Goal: Task Accomplishment & Management: Complete application form

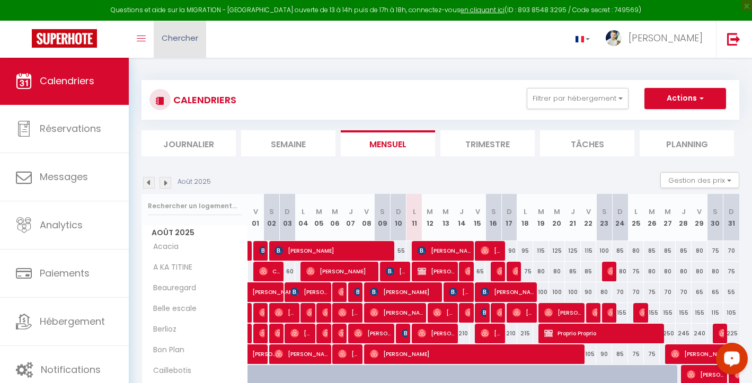
click at [165, 40] on span "Chercher" at bounding box center [180, 37] width 37 height 11
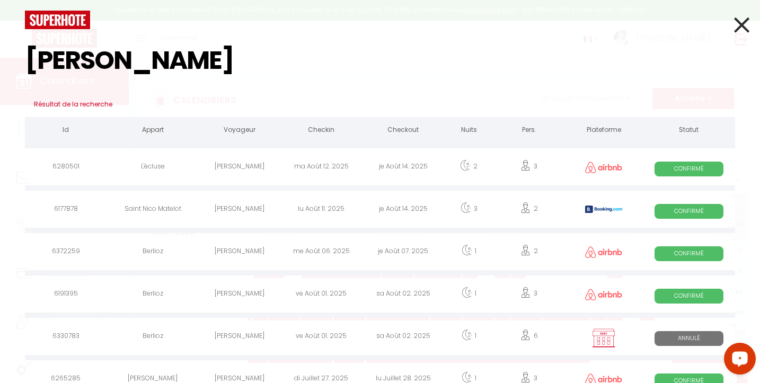
type input "[PERSON_NAME]"
click at [264, 165] on div "[PERSON_NAME]" at bounding box center [240, 168] width 82 height 34
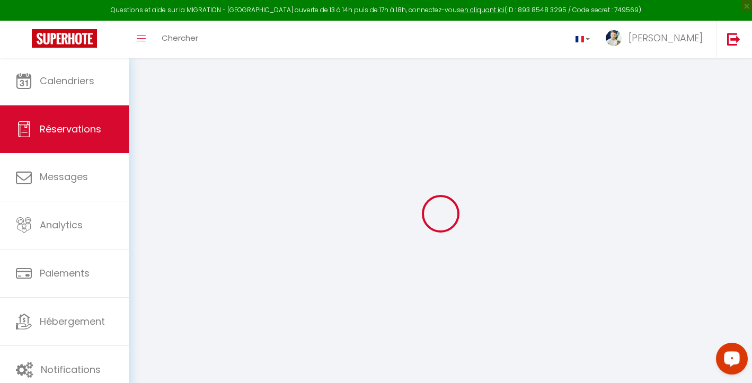
type input "[PERSON_NAME]"
type input "Lesage"
type input "[EMAIL_ADDRESS][DOMAIN_NAME]"
type input "[PHONE_NUMBER]"
select select
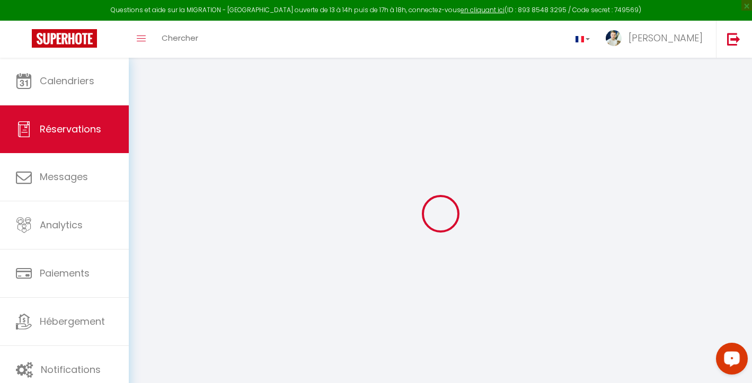
type input "12.35"
select select "67058"
select select "1"
select select
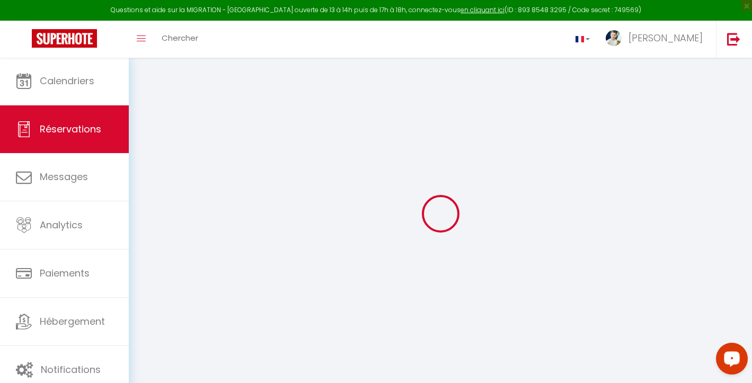
type input "3"
type input "1"
select select "12"
select select
type input "288"
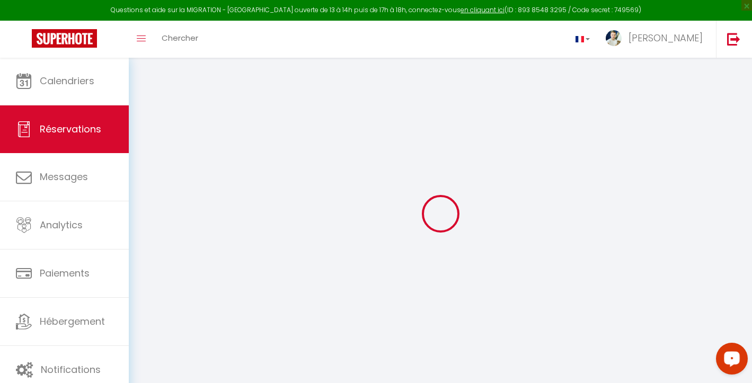
checkbox input "false"
select select "1"
type input "55"
type input "0"
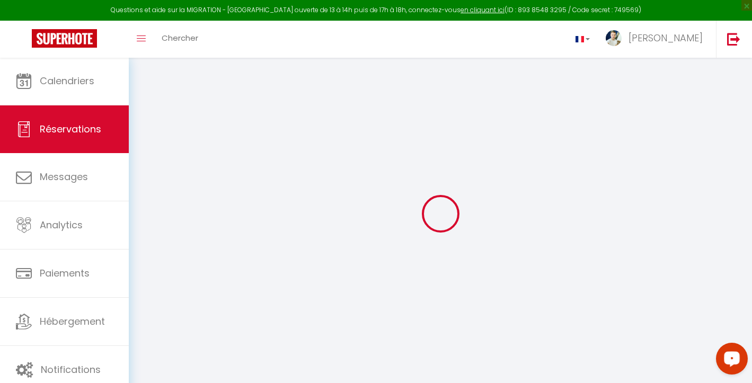
select select
select select "15"
checkbox input "false"
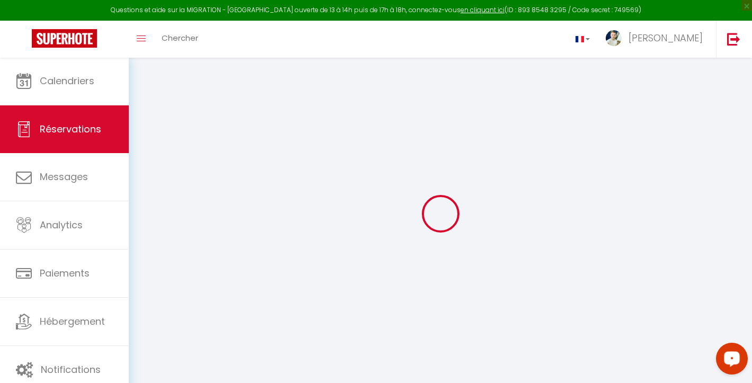
select select
checkbox input "false"
select select
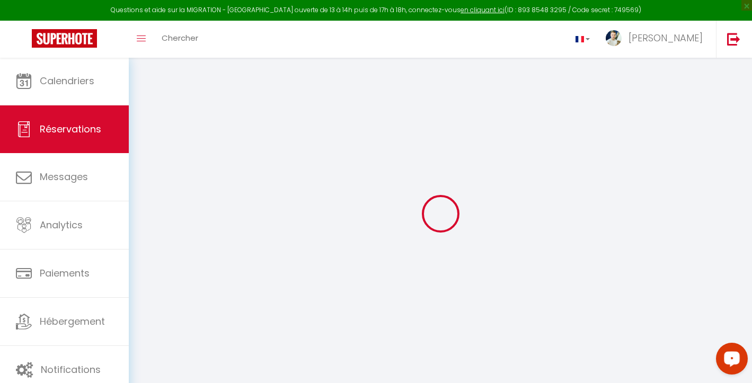
select select
checkbox input "false"
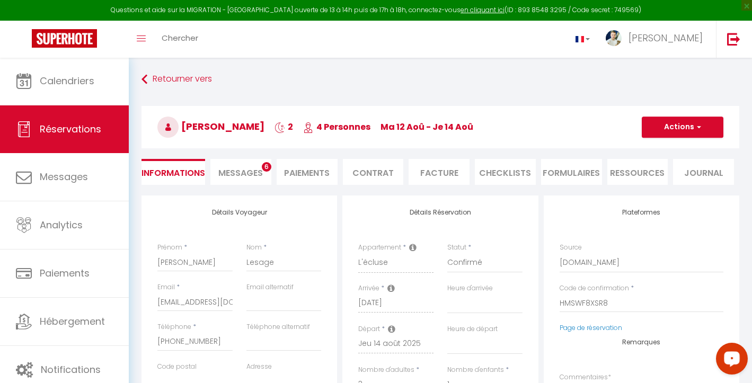
select select
checkbox input "false"
select select
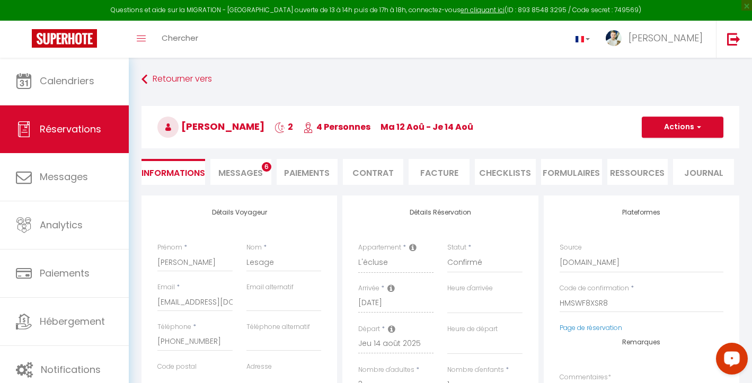
type input "55"
type input "11.88"
select select
checkbox input "false"
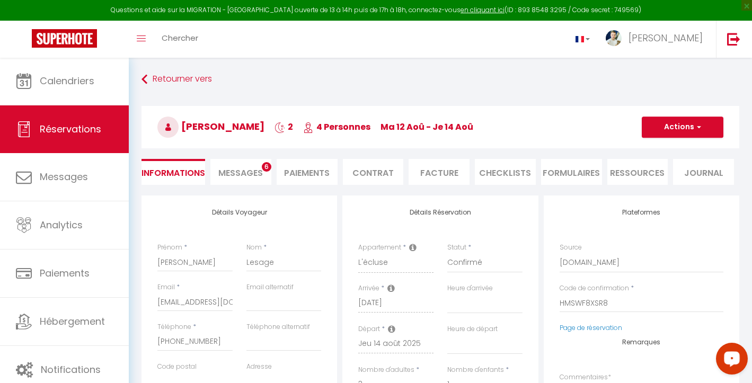
select select
checkbox input "false"
select select
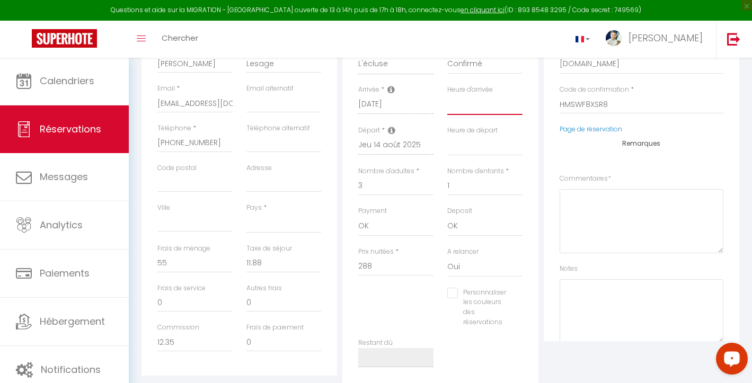
select select "15:00"
select select
checkbox input "false"
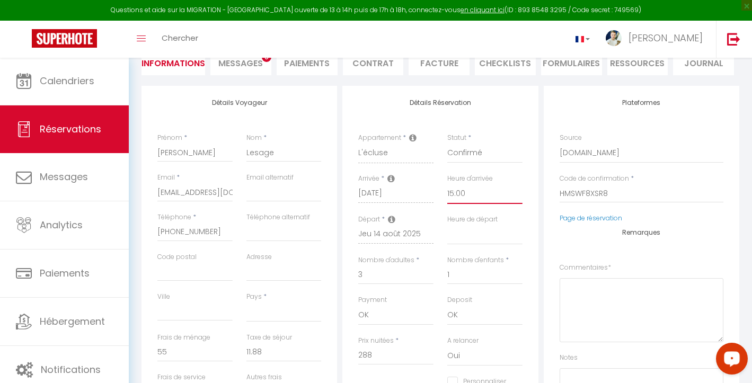
scroll to position [0, 0]
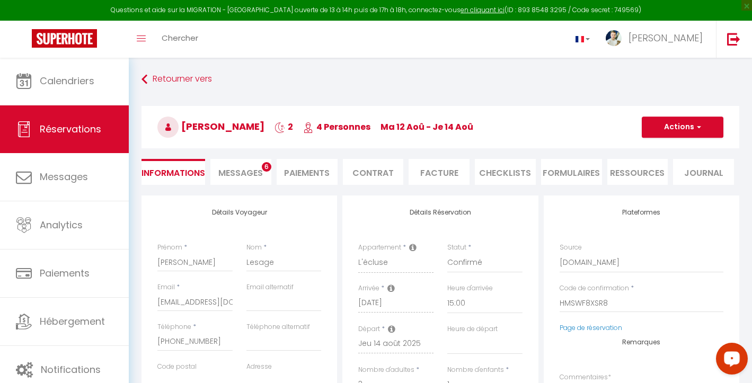
click at [660, 132] on button "Actions" at bounding box center [683, 127] width 82 height 21
click at [659, 148] on link "Enregistrer" at bounding box center [673, 151] width 84 height 14
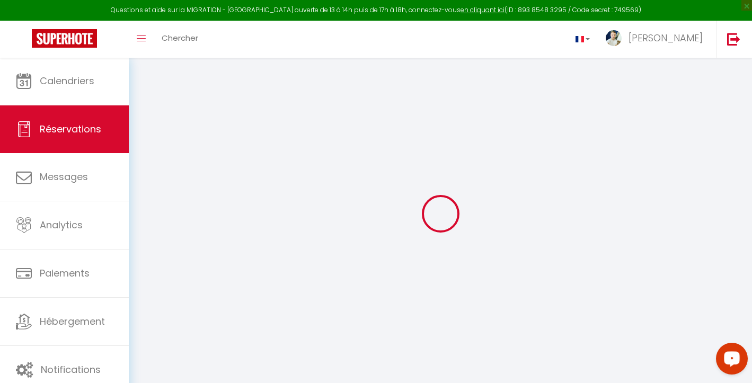
select select "not_cancelled"
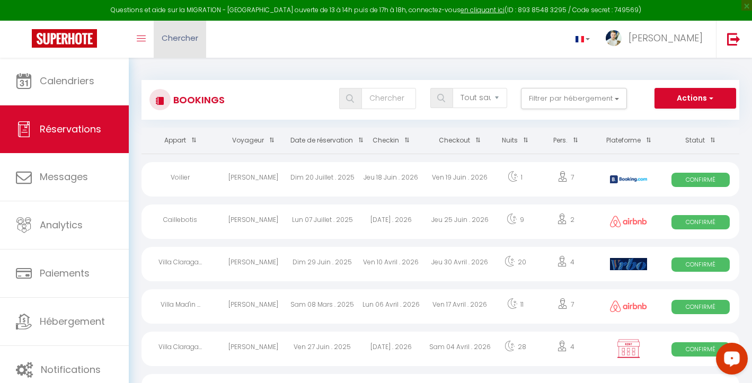
click at [167, 34] on span "Chercher" at bounding box center [180, 37] width 37 height 11
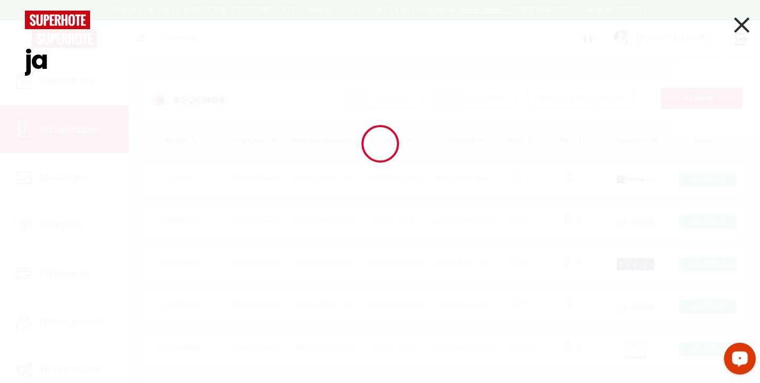
type input "j"
type input "r"
type input "a"
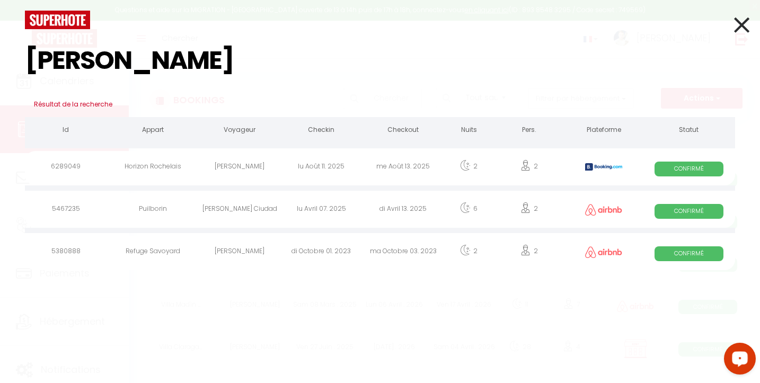
type input "[PERSON_NAME]"
click at [211, 161] on div "[PERSON_NAME]" at bounding box center [240, 168] width 82 height 34
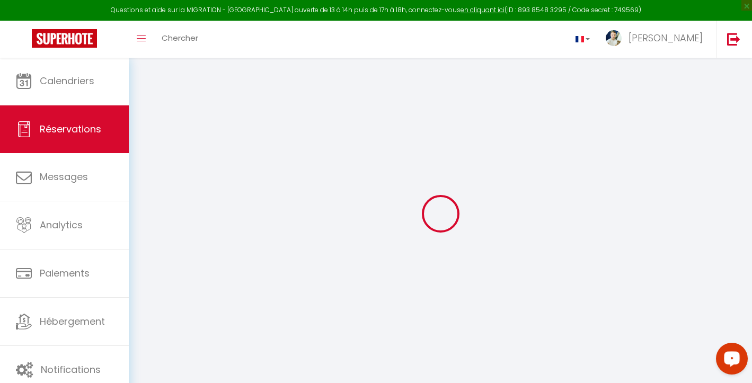
type input "[PERSON_NAME]"
type input "[EMAIL_ADDRESS][DOMAIN_NAME]"
type input "[PHONE_NUMBER]"
type input "."
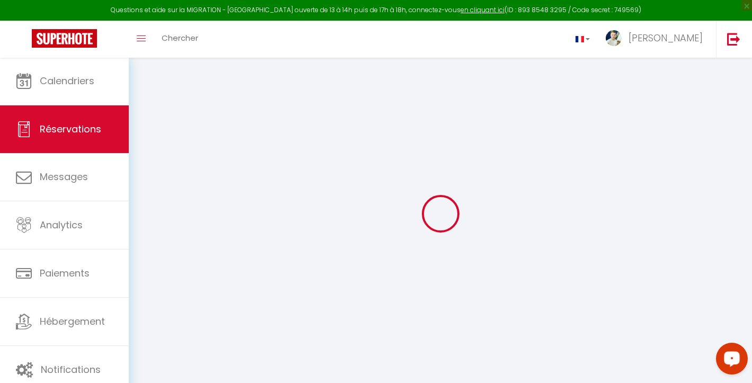
select select "ES"
type input "55.84"
type input "4.8"
select select "54943"
select select "1"
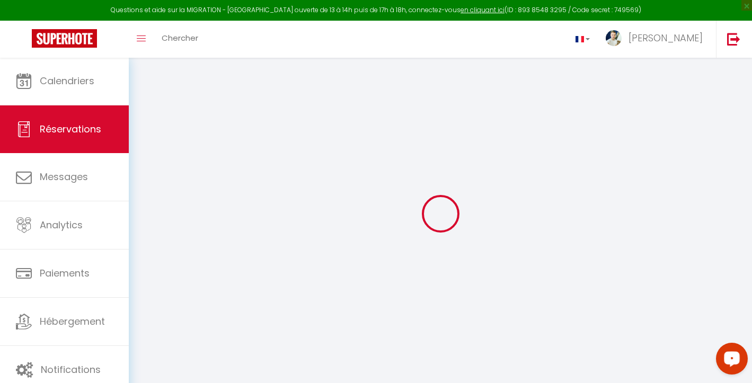
select select
type input "2"
select select "12"
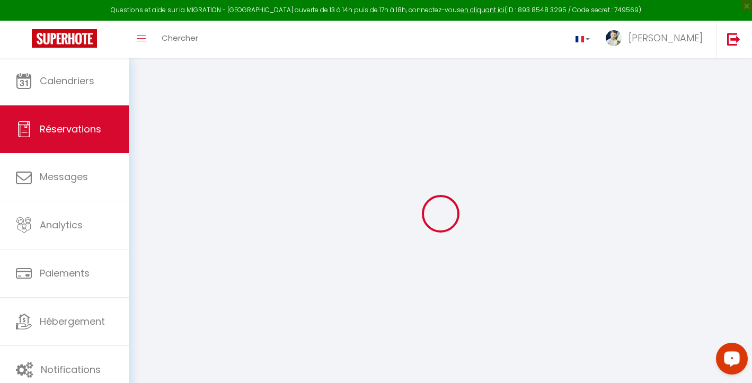
select select
type input "283.5"
checkbox input "false"
select select "2"
type input "0"
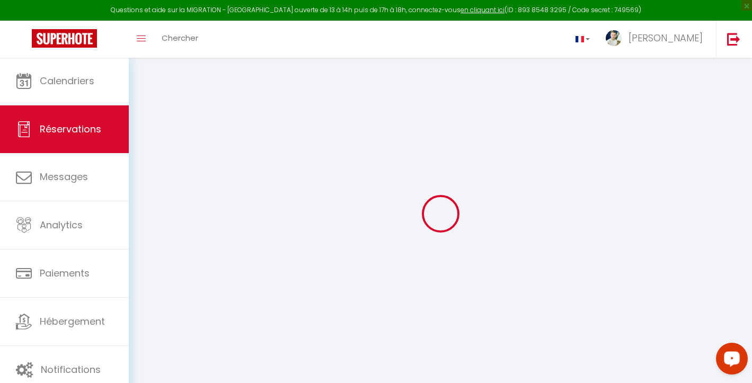
type input "0"
select select
select select "14"
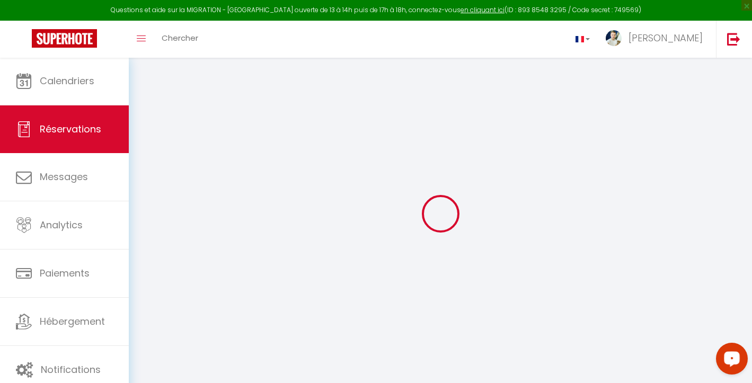
checkbox input "false"
select select
checkbox input "false"
select select
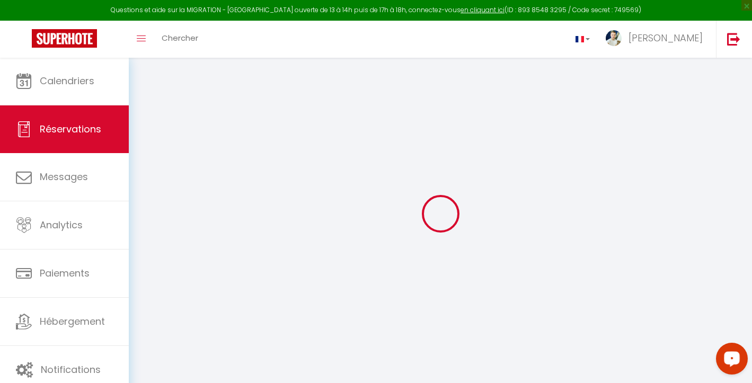
select select
checkbox input "false"
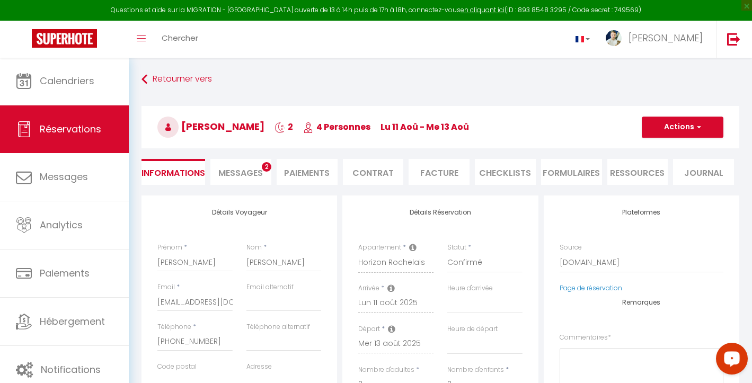
select select
checkbox input "false"
type textarea "** THIS RESERVATION HAS BEEN PRE-PAID ** Reservation has a cancellation grace p…"
type input "45"
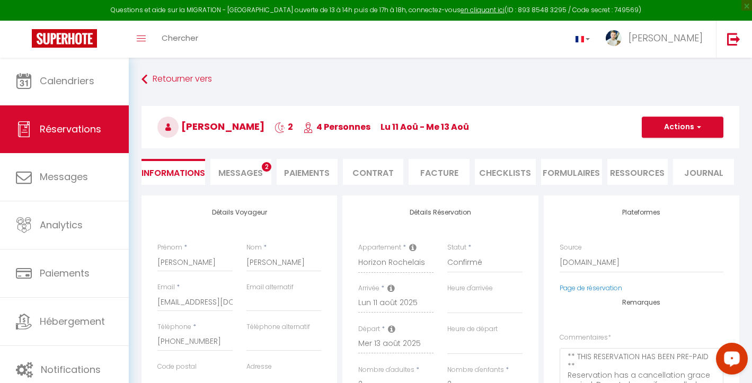
type input "14.18"
select select
checkbox input "false"
select select
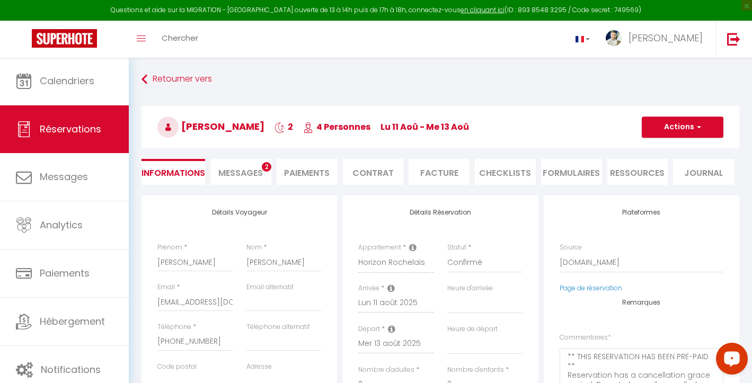
select select
click at [248, 171] on span "Messages" at bounding box center [240, 173] width 45 height 12
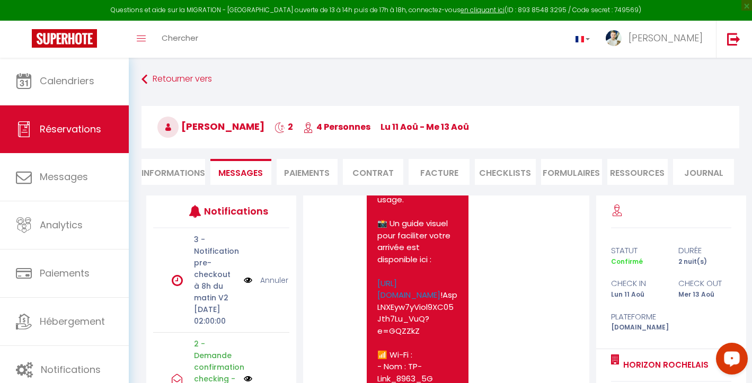
scroll to position [2279, 0]
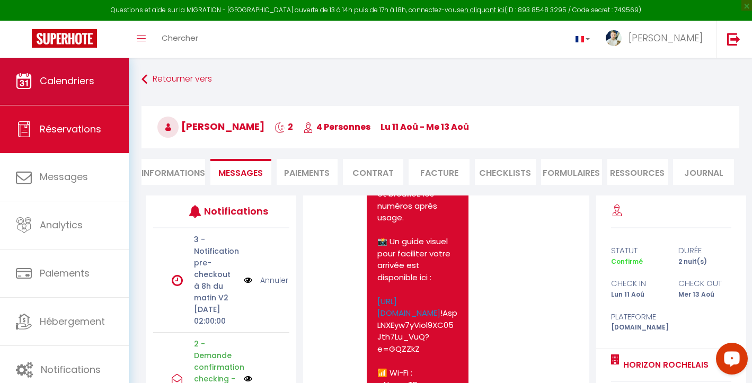
click at [99, 81] on link "Calendriers" at bounding box center [64, 81] width 129 height 48
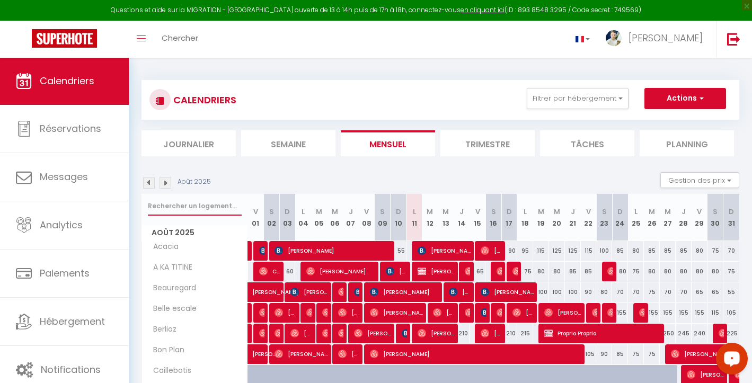
click at [213, 204] on input "text" at bounding box center [195, 206] width 94 height 19
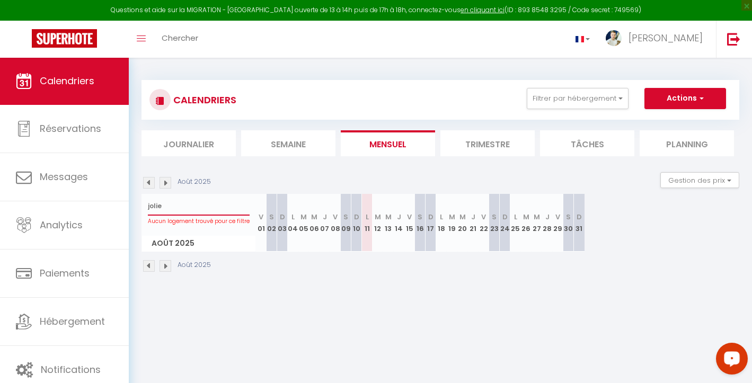
type input "joli"
select select
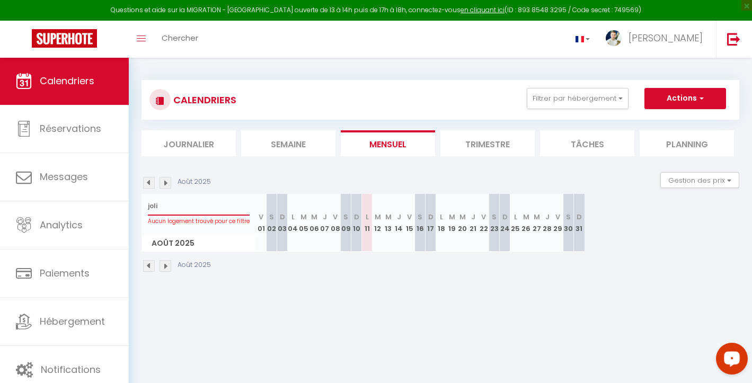
select select
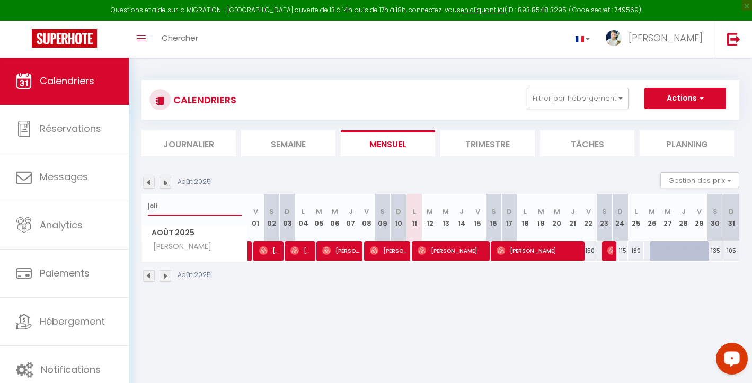
type input "joli"
click at [424, 243] on span "[PERSON_NAME]" at bounding box center [452, 251] width 69 height 20
select select "OK"
select select "0"
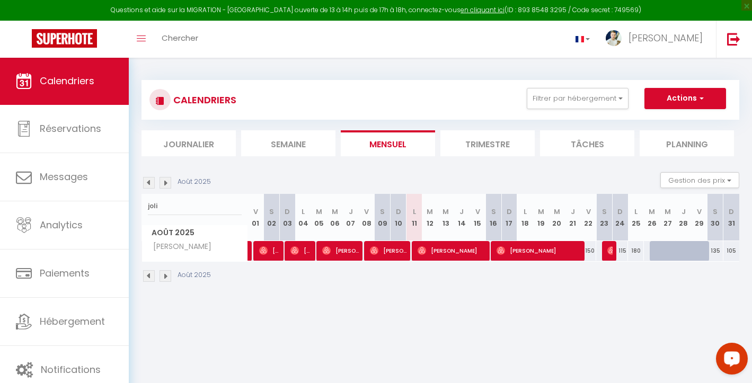
select select "0"
select select "1"
select select
